Goal: Task Accomplishment & Management: Use online tool/utility

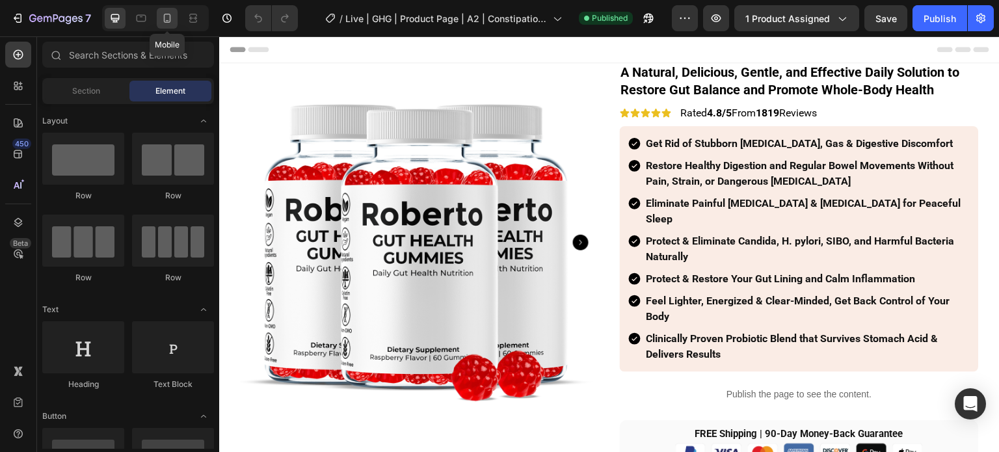
click at [169, 14] on icon at bounding box center [167, 18] width 7 height 9
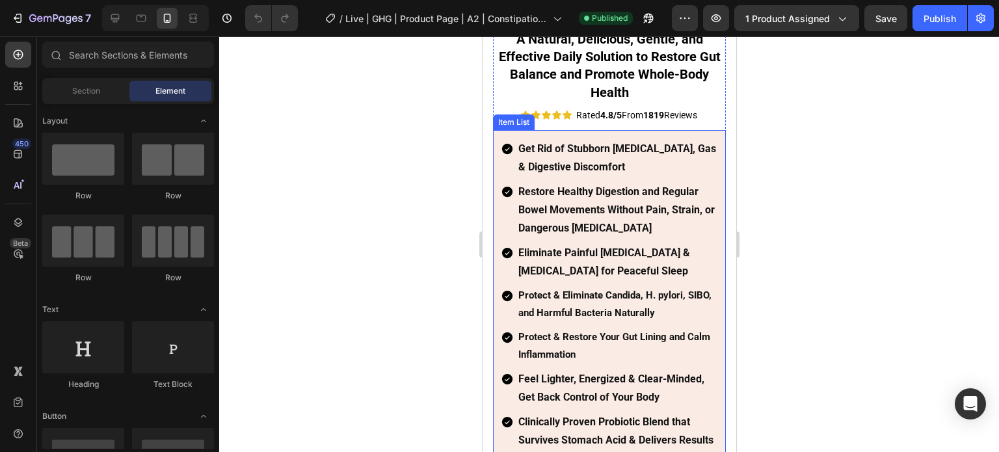
scroll to position [390, 0]
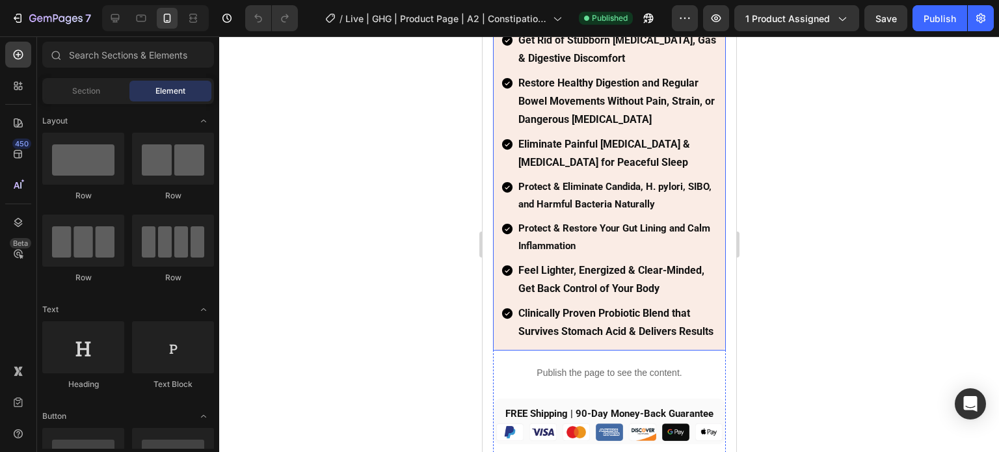
click at [574, 222] on strong "Protect & Restore Your Gut Lining and Calm Inflammation" at bounding box center [614, 236] width 192 height 29
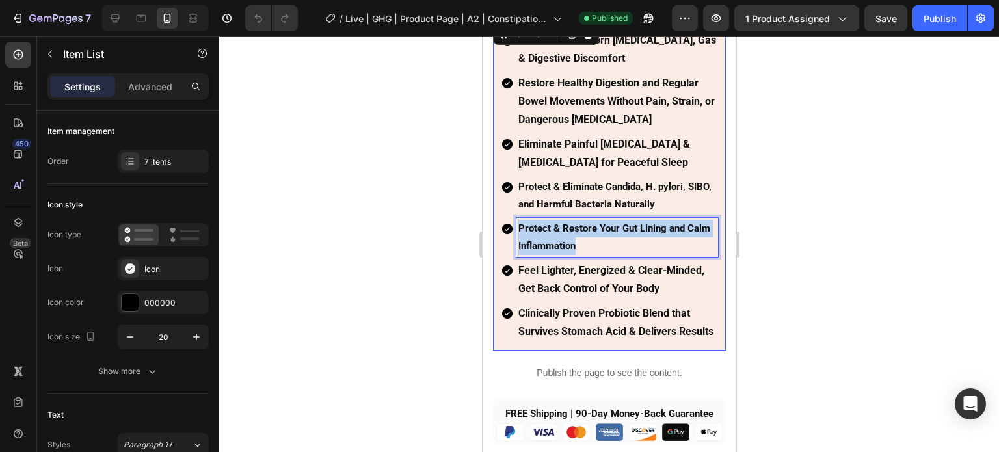
click at [574, 222] on strong "Protect & Restore Your Gut Lining and Calm Inflammation" at bounding box center [614, 236] width 192 height 29
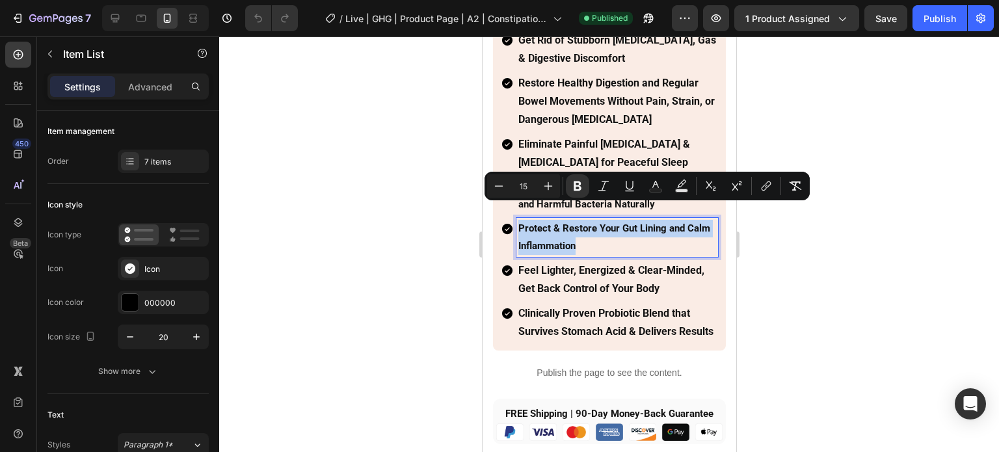
type input "16"
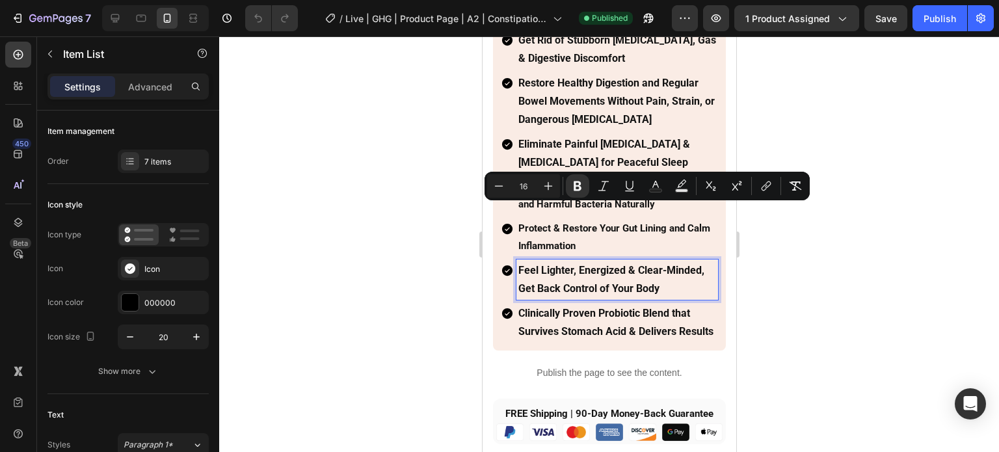
click at [563, 264] on strong "Feel Lighter, Energized & Clear-Minded, Get Back Control of Your Body" at bounding box center [611, 279] width 186 height 31
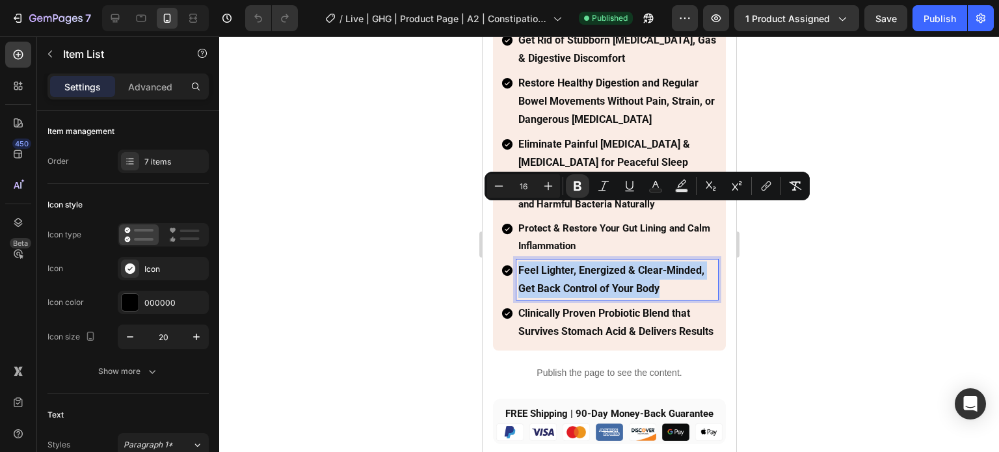
click at [563, 264] on strong "Feel Lighter, Energized & Clear-Minded, Get Back Control of Your Body" at bounding box center [611, 279] width 186 height 31
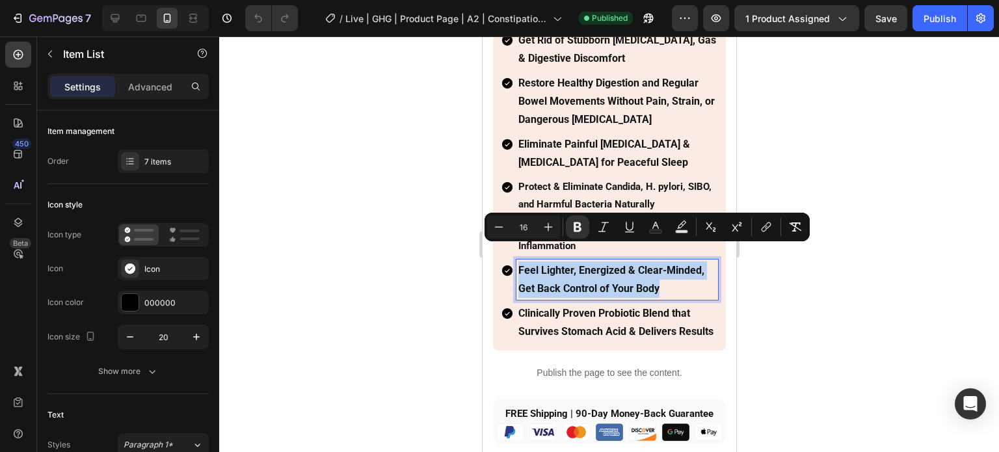
click at [563, 261] on p "Feel Lighter, Energized & Clear-Minded, Get Back Control of Your Body" at bounding box center [617, 279] width 198 height 36
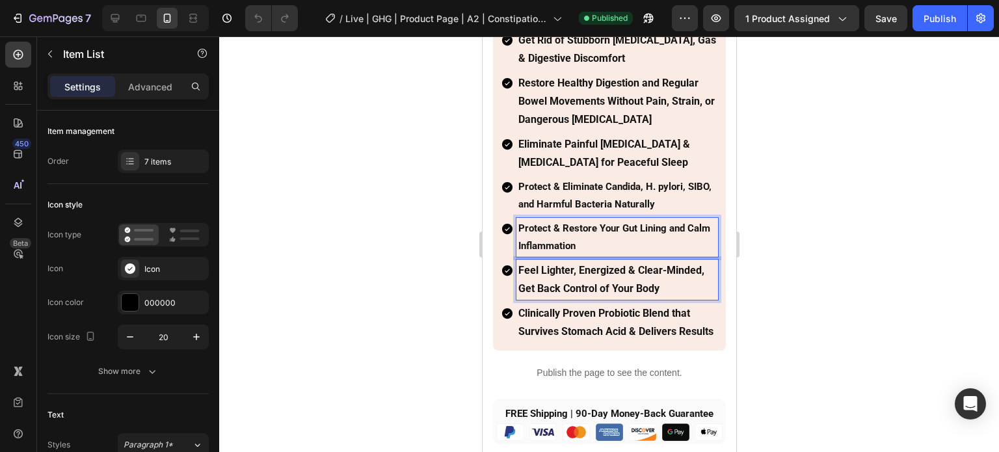
click at [578, 224] on strong "Protect & Restore Your Gut Lining and Calm Inflammation" at bounding box center [614, 236] width 192 height 29
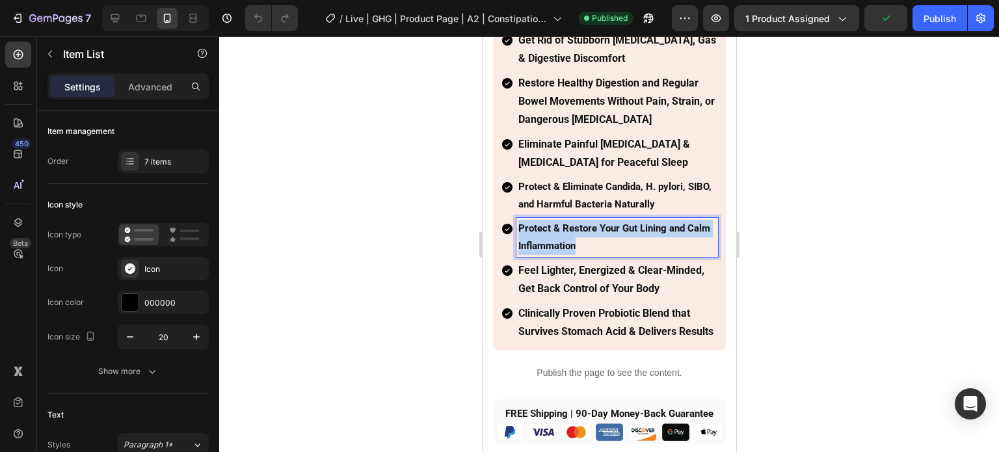
click at [578, 224] on strong "Protect & Restore Your Gut Lining and Calm Inflammation" at bounding box center [614, 236] width 192 height 29
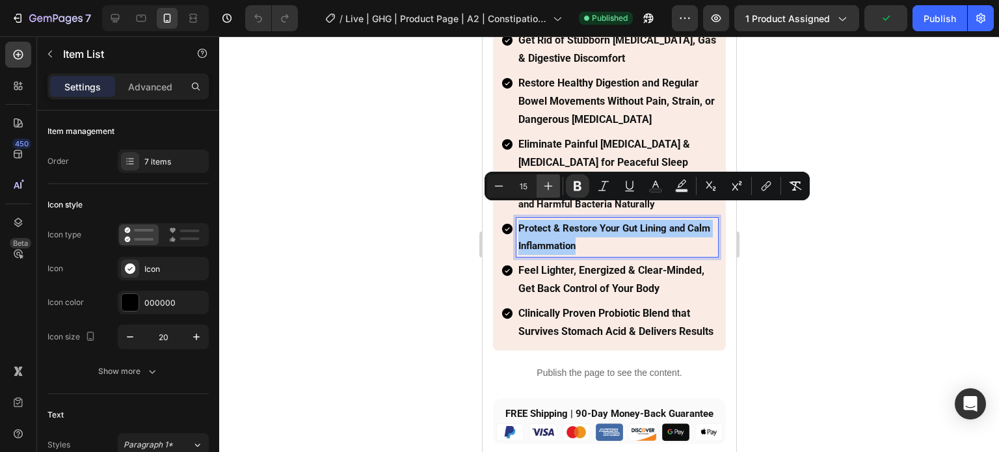
click at [542, 188] on icon "Editor contextual toolbar" at bounding box center [548, 186] width 13 height 13
type input "16"
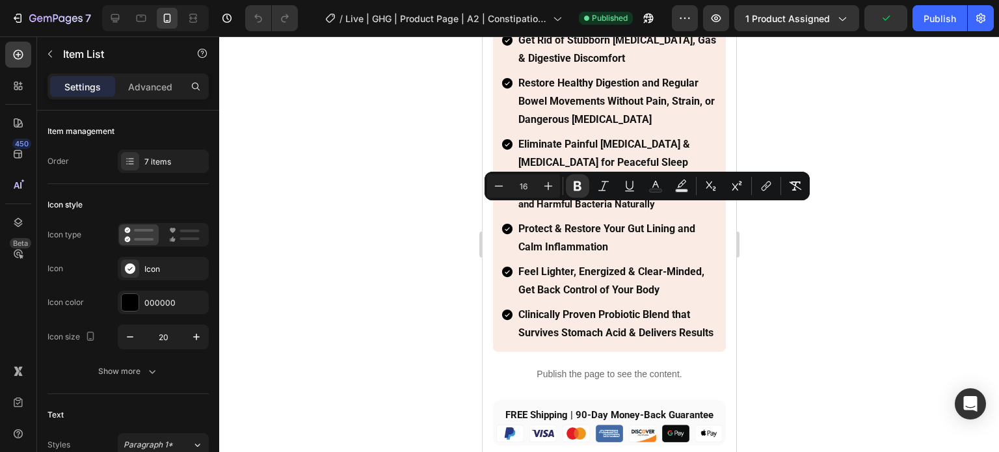
click at [434, 210] on div at bounding box center [609, 244] width 780 height 416
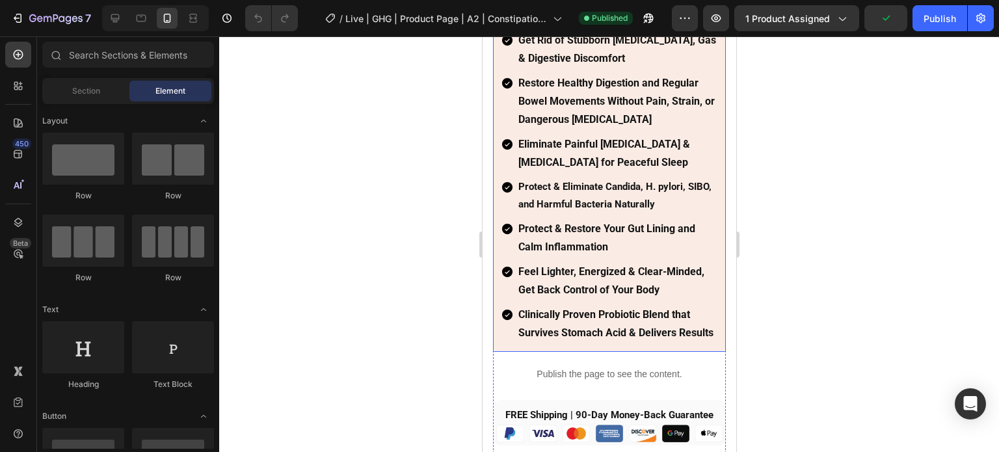
click at [573, 191] on strong "Protect & Eliminate Candida, H. pylori, SIBO, and Harmful Bacteria Naturally" at bounding box center [614, 195] width 193 height 29
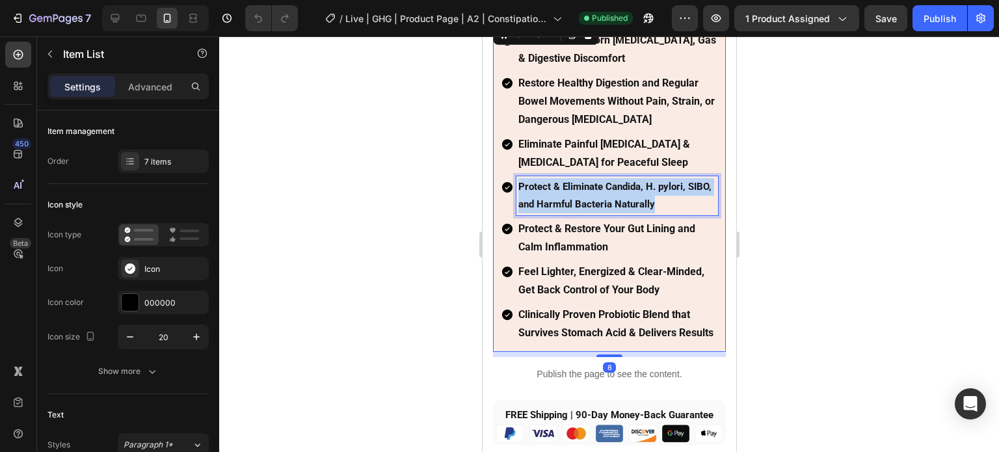
click at [573, 191] on strong "Protect & Eliminate Candida, H. pylori, SIBO, and Harmful Bacteria Naturally" at bounding box center [614, 195] width 193 height 29
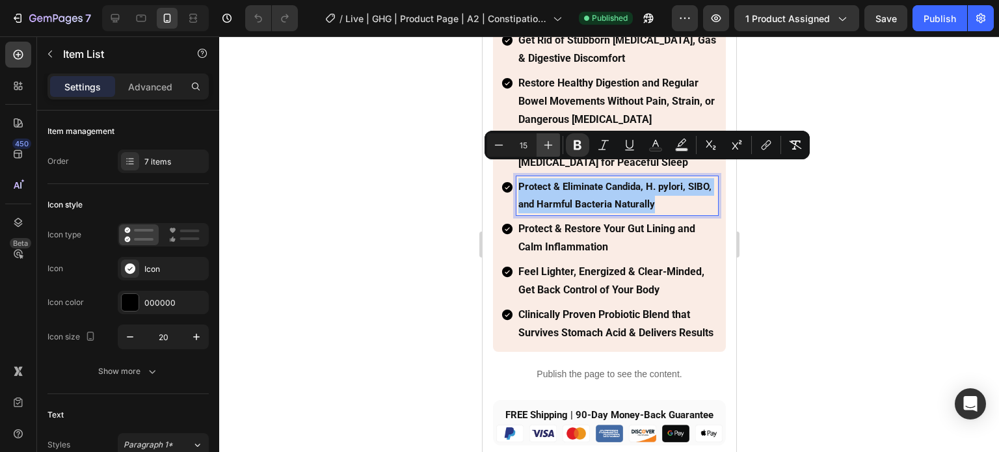
click at [544, 151] on icon "Editor contextual toolbar" at bounding box center [548, 145] width 13 height 13
type input "16"
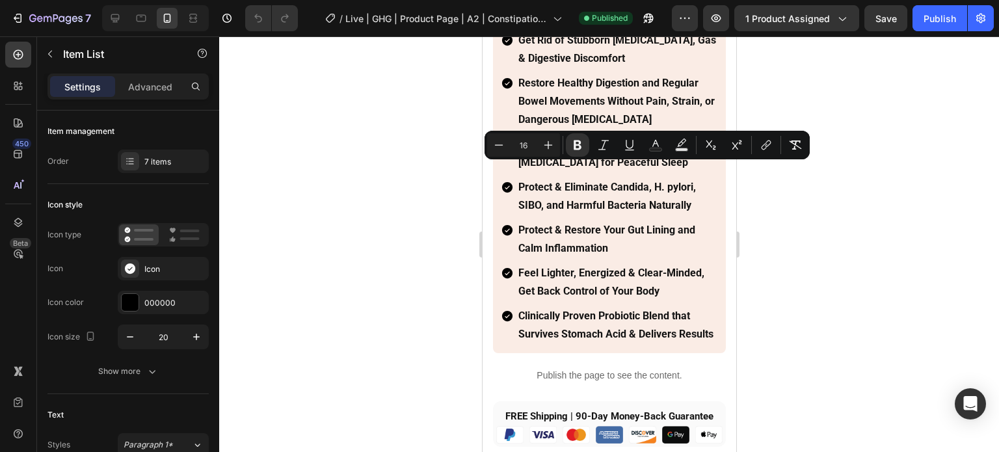
click at [403, 189] on div at bounding box center [609, 244] width 780 height 416
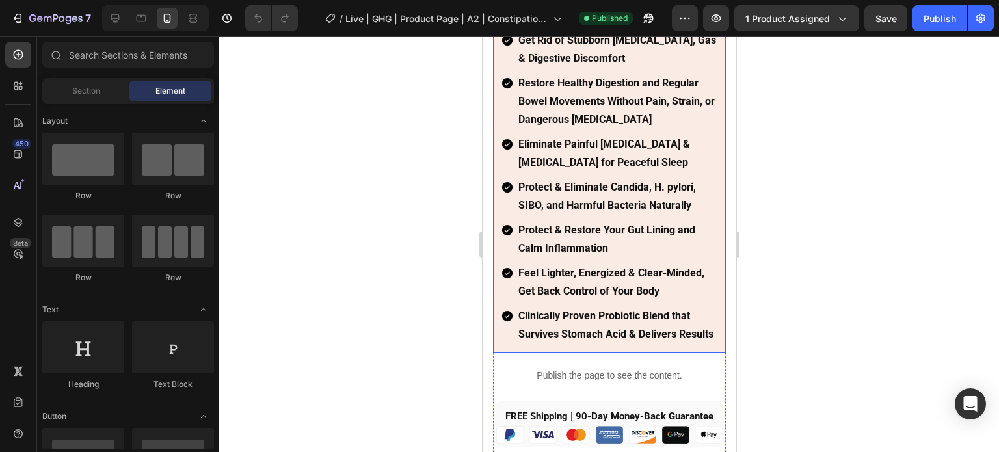
click at [591, 138] on strong "Eliminate Painful [MEDICAL_DATA] & [MEDICAL_DATA] for Peaceful Sleep" at bounding box center [604, 153] width 172 height 31
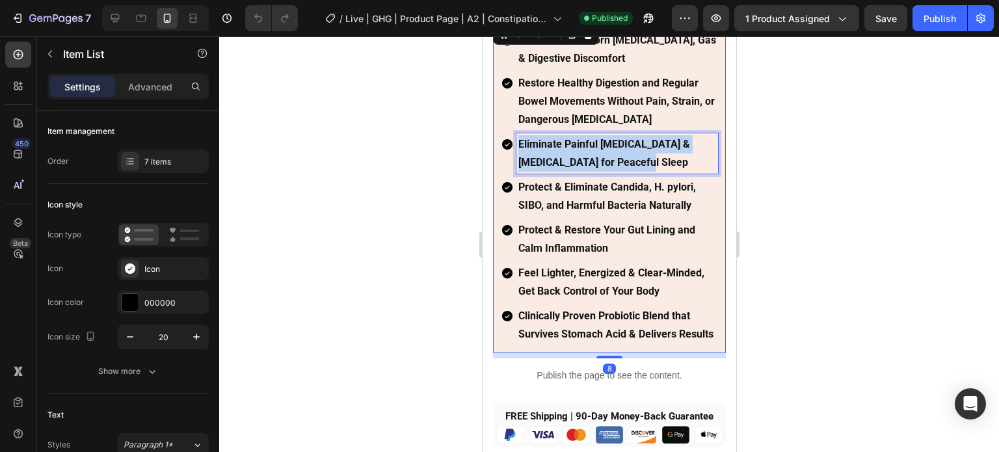
click at [591, 138] on strong "Eliminate Painful [MEDICAL_DATA] & [MEDICAL_DATA] for Peaceful Sleep" at bounding box center [604, 153] width 172 height 31
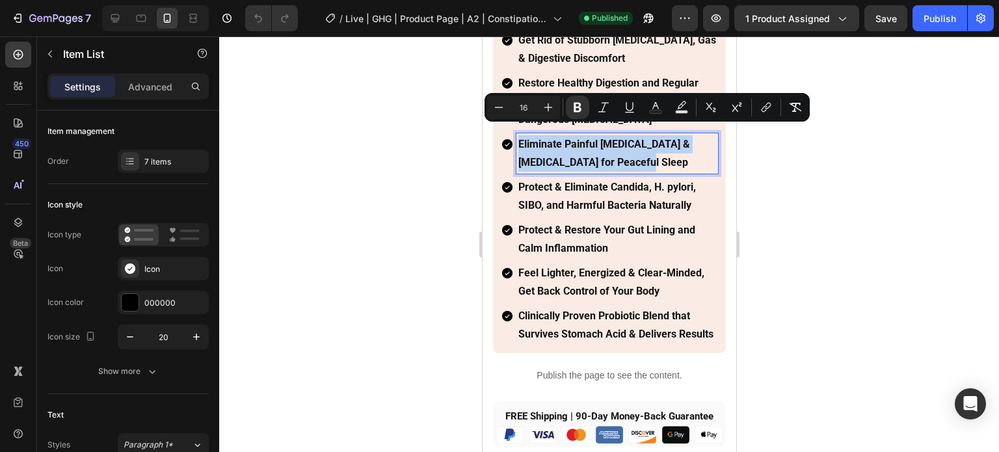
scroll to position [260, 0]
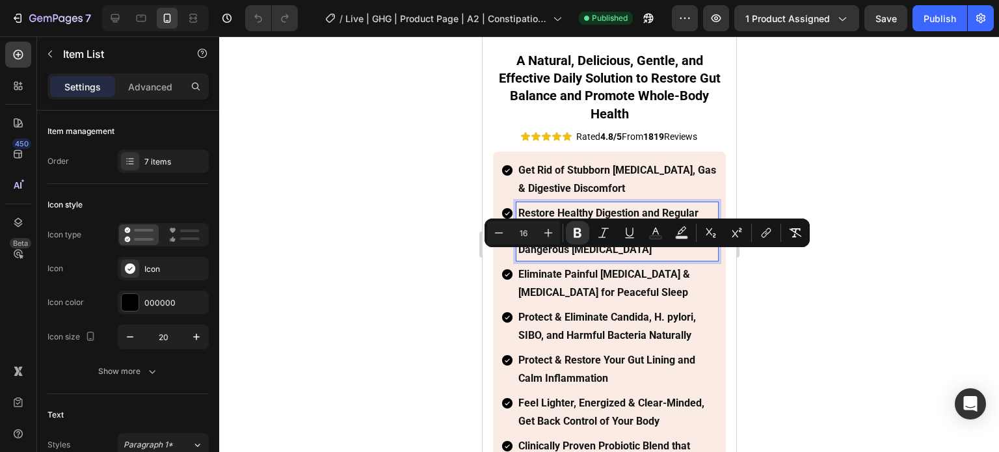
click at [572, 204] on p "Restore Healthy Digestion and Regular Bowel Movements Without Pain, Strain, or …" at bounding box center [617, 231] width 198 height 55
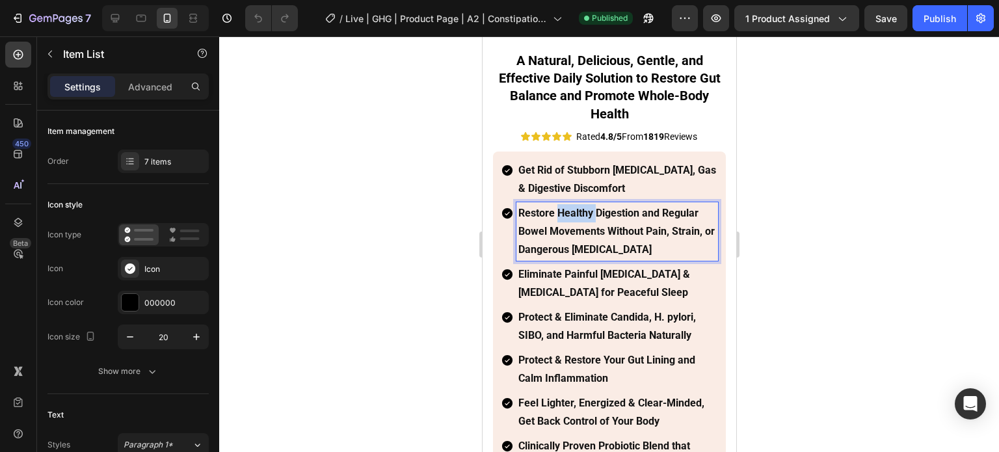
click at [572, 204] on p "Restore Healthy Digestion and Regular Bowel Movements Without Pain, Strain, or …" at bounding box center [617, 231] width 198 height 55
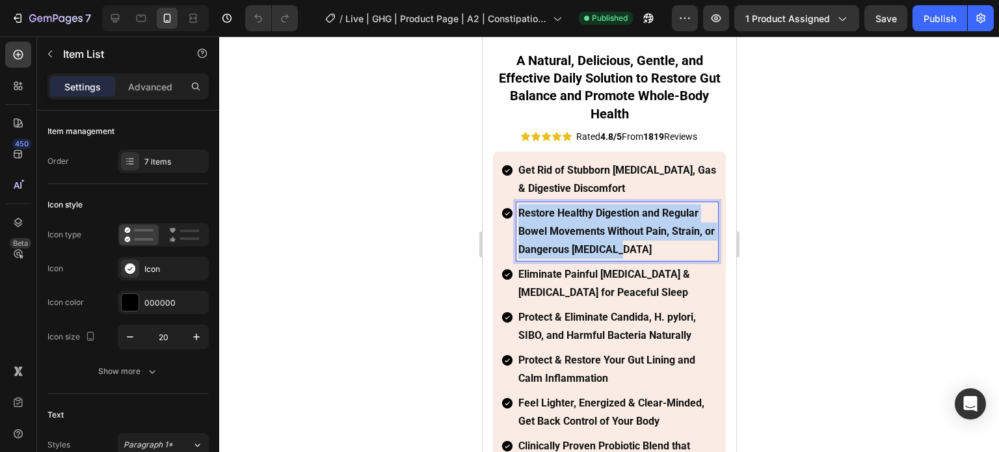
click at [572, 204] on p "Restore Healthy Digestion and Regular Bowel Movements Without Pain, Strain, or …" at bounding box center [617, 231] width 198 height 55
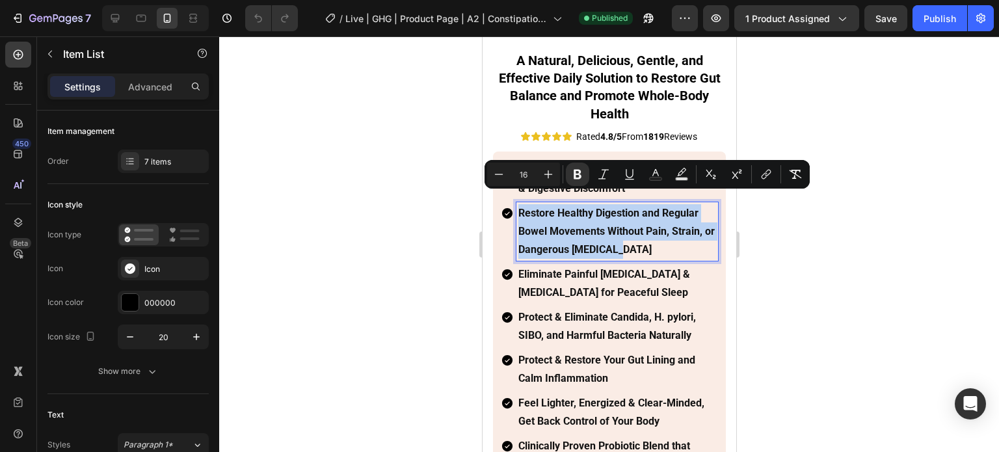
click at [562, 217] on strong "Restore Healthy Digestion and Regular Bowel Movements Without Pain, Strain, or …" at bounding box center [616, 231] width 196 height 49
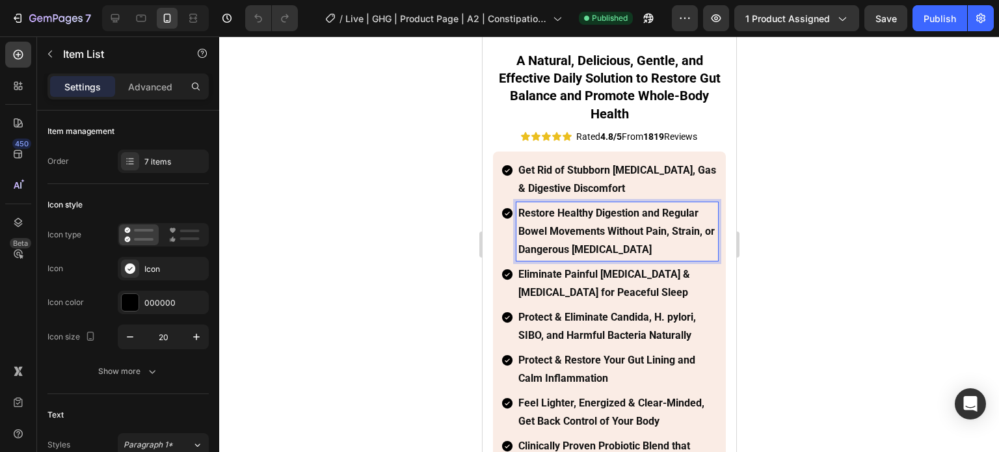
click at [562, 152] on div "Get Rid of Stubborn [MEDICAL_DATA], Gas & Digestive Discomfort Restore Healthy …" at bounding box center [608, 318] width 233 height 332
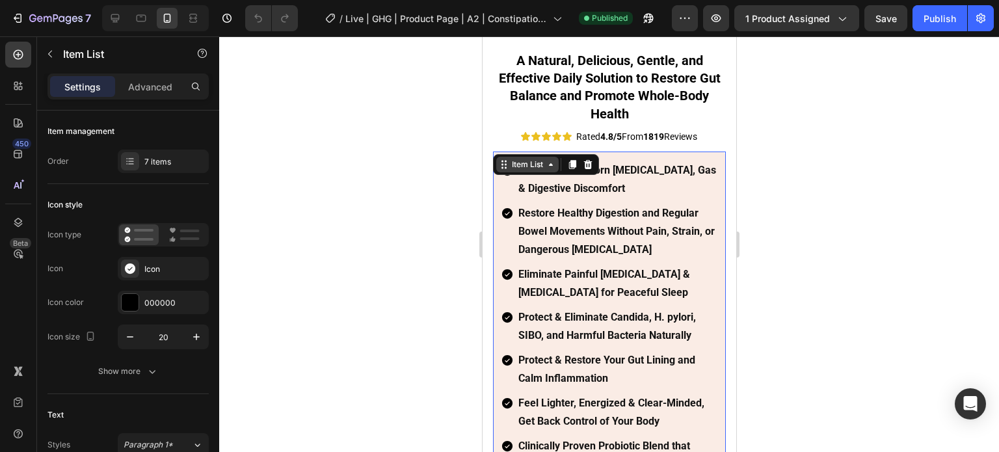
click at [556, 160] on div "Item List" at bounding box center [527, 165] width 62 height 16
click at [556, 176] on strong "Get Rid of Stubborn [MEDICAL_DATA], Gas & Digestive Discomfort" at bounding box center [617, 179] width 198 height 31
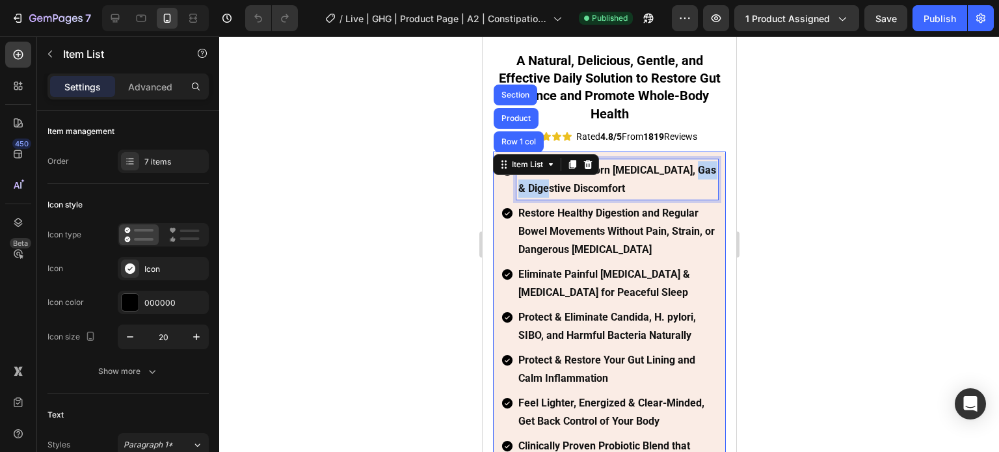
click at [556, 176] on strong "Get Rid of Stubborn [MEDICAL_DATA], Gas & Digestive Discomfort" at bounding box center [617, 179] width 198 height 31
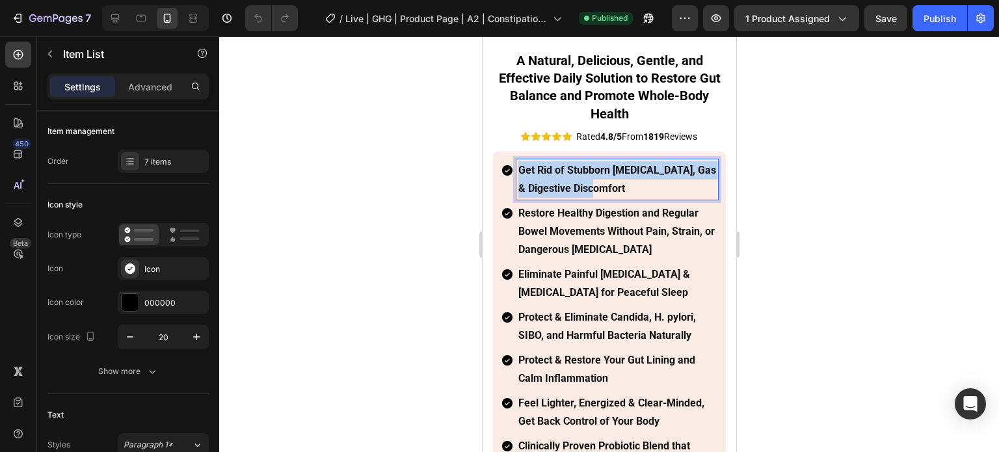
click at [556, 176] on strong "Get Rid of Stubborn [MEDICAL_DATA], Gas & Digestive Discomfort" at bounding box center [617, 179] width 198 height 31
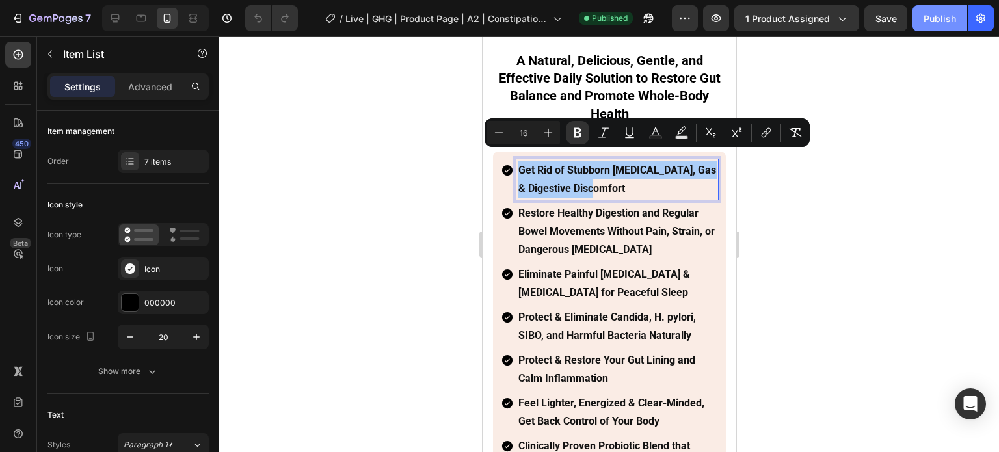
click at [933, 21] on div "Publish" at bounding box center [940, 19] width 33 height 14
